Goal: Task Accomplishment & Management: Manage account settings

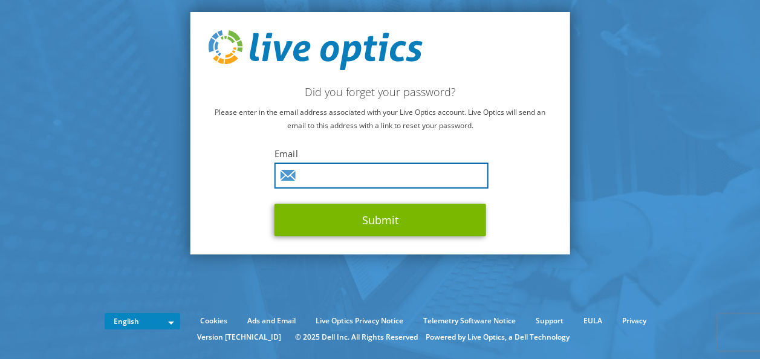
click at [300, 179] on input "text" at bounding box center [381, 176] width 214 height 26
type input "[PERSON_NAME][EMAIL_ADDRESS][PERSON_NAME][DOMAIN_NAME]"
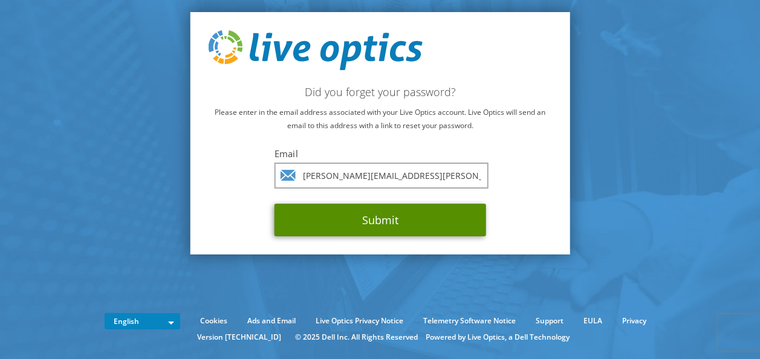
click at [354, 215] on button "Submit" at bounding box center [380, 220] width 212 height 33
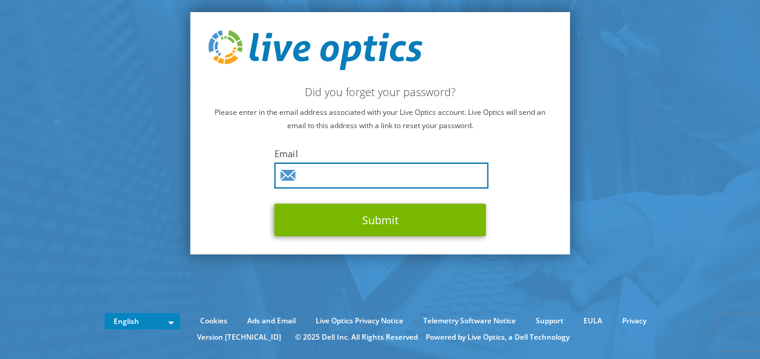
click at [315, 178] on input "text" at bounding box center [381, 176] width 214 height 26
type input "[PERSON_NAME][EMAIL_ADDRESS][PERSON_NAME][DOMAIN_NAME]"
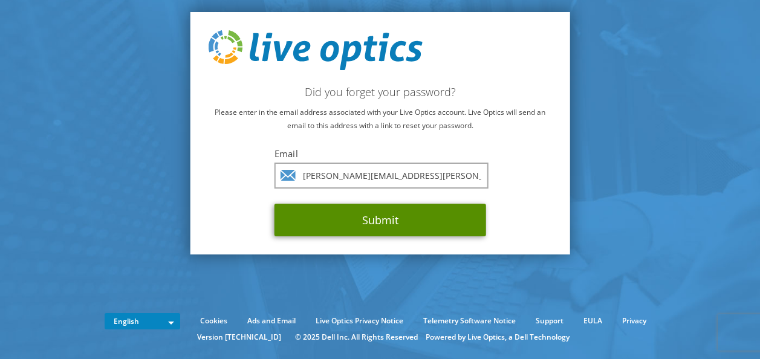
click at [368, 219] on button "Submit" at bounding box center [380, 220] width 212 height 33
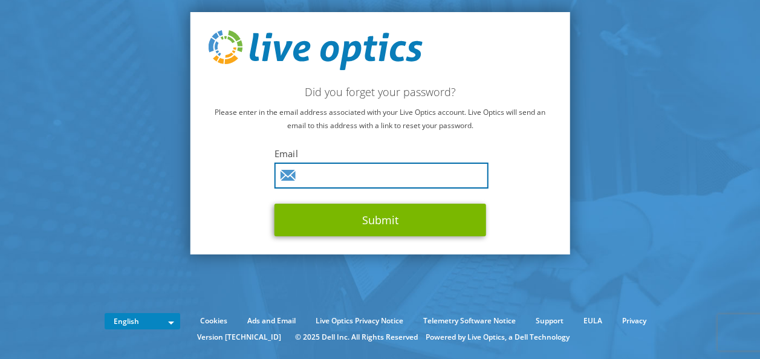
click at [324, 177] on input "text" at bounding box center [381, 176] width 214 height 26
type input "[PERSON_NAME][EMAIL_ADDRESS][PERSON_NAME][DOMAIN_NAME]"
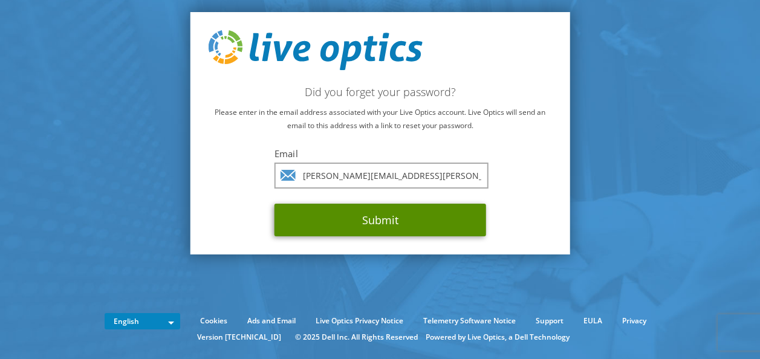
click at [343, 227] on button "Submit" at bounding box center [380, 220] width 212 height 33
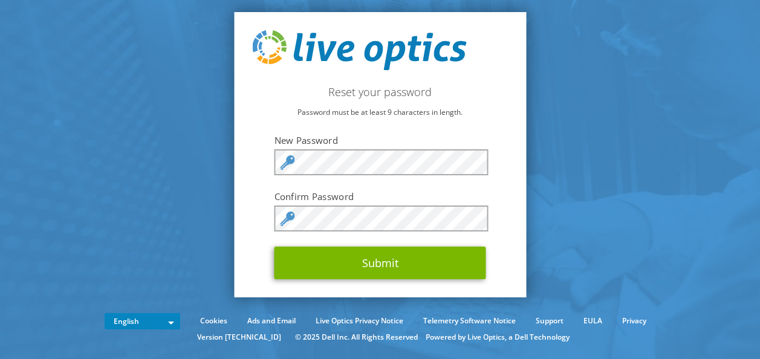
click at [289, 218] on icon at bounding box center [288, 219] width 15 height 15
click at [250, 268] on div "Reset your password Password must be at least 9 characters in length. New Passw…" at bounding box center [380, 154] width 292 height 285
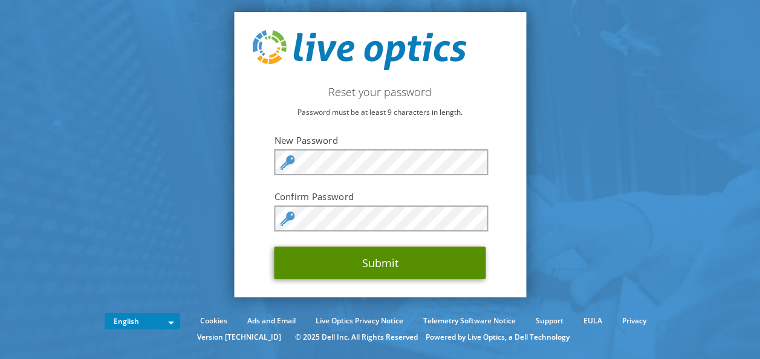
click at [372, 264] on button "Submit" at bounding box center [380, 263] width 212 height 33
